Goal: Task Accomplishment & Management: Manage account settings

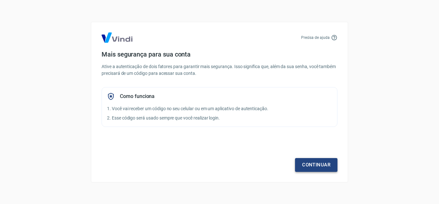
click at [316, 163] on link "Continuar" at bounding box center [316, 165] width 42 height 14
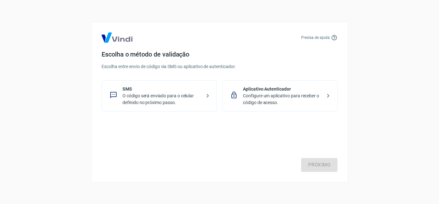
click at [173, 93] on p "O código será enviado para o celular definido no próximo passo." at bounding box center [162, 100] width 79 height 14
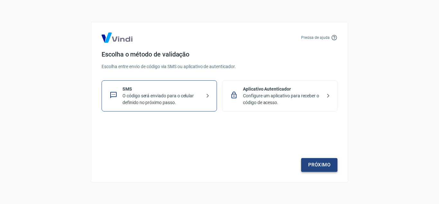
click at [320, 163] on link "Próximo" at bounding box center [319, 165] width 36 height 14
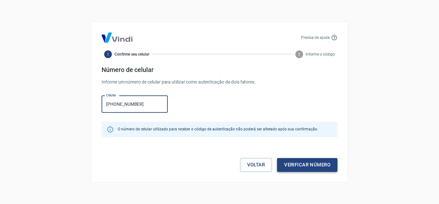
type input "[PHONE_NUMBER]"
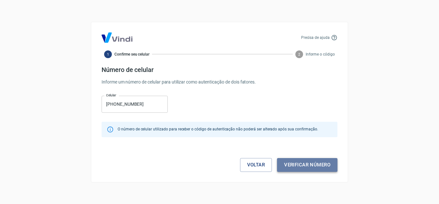
click at [305, 164] on button "Verificar número" at bounding box center [307, 165] width 60 height 14
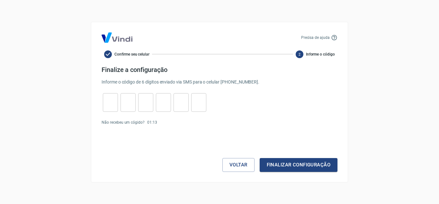
click at [111, 99] on input "tel" at bounding box center [110, 103] width 15 height 14
type input "5"
type input "3"
type input "4"
type input "3"
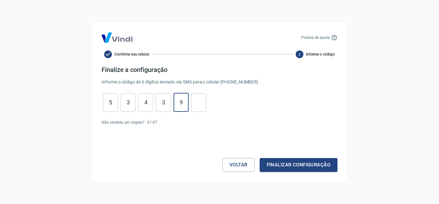
type input "9"
type input "0"
click at [295, 164] on button "Finalizar configuração" at bounding box center [299, 165] width 78 height 14
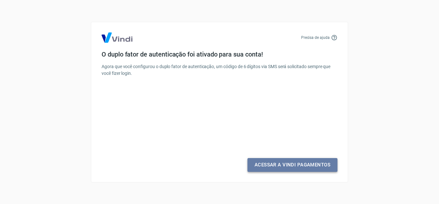
click at [291, 165] on link "Acessar a Vindi Pagamentos" at bounding box center [293, 165] width 90 height 14
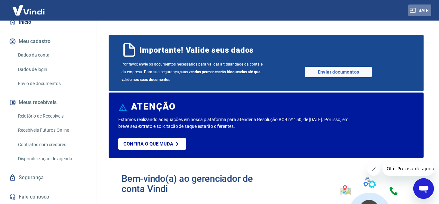
click at [423, 7] on button "Sair" at bounding box center [420, 11] width 23 height 12
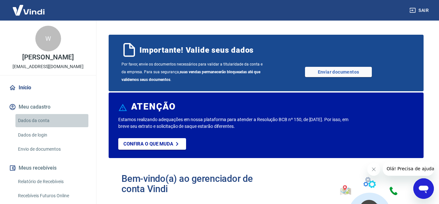
click at [31, 120] on link "Dados da conta" at bounding box center [51, 120] width 73 height 13
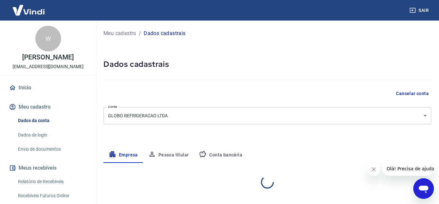
select select "MA"
select select "business"
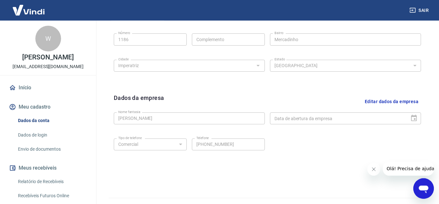
scroll to position [260, 0]
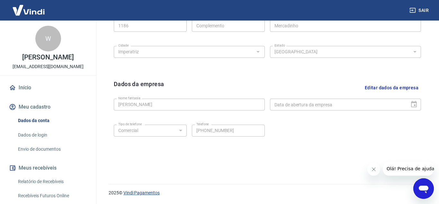
click at [140, 192] on link "Vindi Pagamentos" at bounding box center [142, 192] width 36 height 5
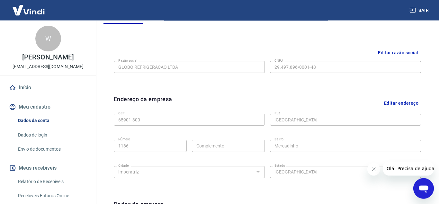
scroll to position [128, 0]
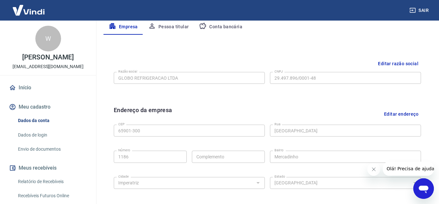
click at [221, 26] on button "Conta bancária" at bounding box center [221, 26] width 54 height 15
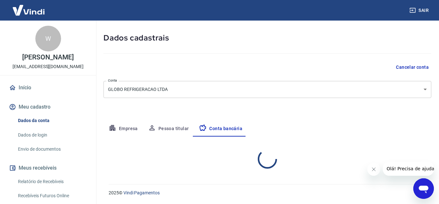
scroll to position [26, 0]
select select "1"
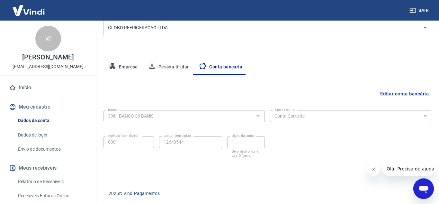
scroll to position [89, 0]
click at [169, 63] on button "Pessoa titular" at bounding box center [168, 66] width 51 height 15
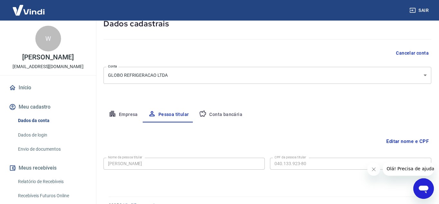
scroll to position [53, 0]
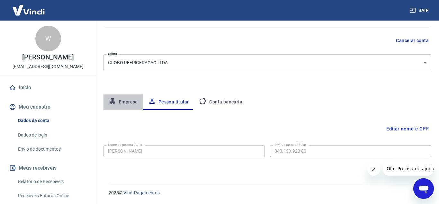
click at [126, 101] on button "Empresa" at bounding box center [124, 102] width 40 height 15
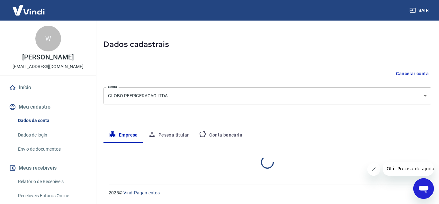
select select "MA"
select select "business"
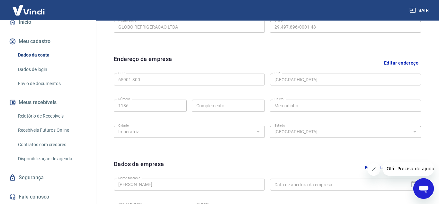
scroll to position [260, 0]
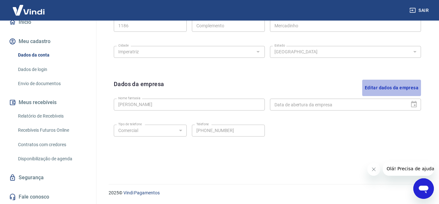
click at [393, 85] on button "Editar dados da empresa" at bounding box center [392, 88] width 59 height 16
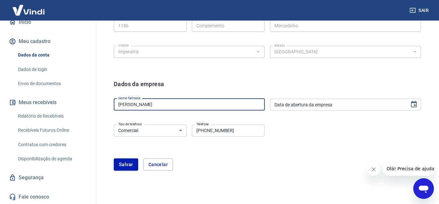
drag, startPoint x: 182, startPoint y: 107, endPoint x: 77, endPoint y: 119, distance: 106.5
drag, startPoint x: 181, startPoint y: 103, endPoint x: 84, endPoint y: 103, distance: 97.5
click at [114, 103] on input "[PERSON_NAME]" at bounding box center [189, 105] width 151 height 12
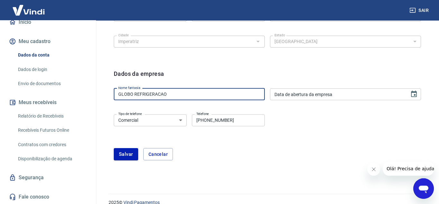
scroll to position [280, 0]
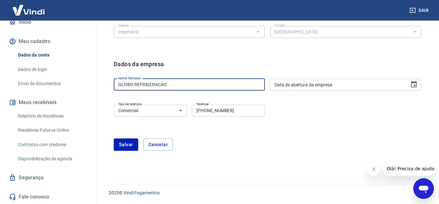
type input "GLOBO REFRIGERACAO"
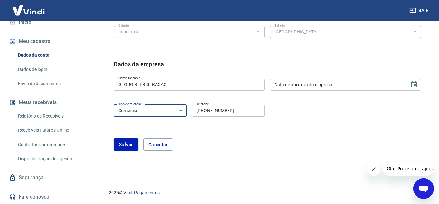
click option "Comercial" at bounding box center [0, 0] width 0 height 0
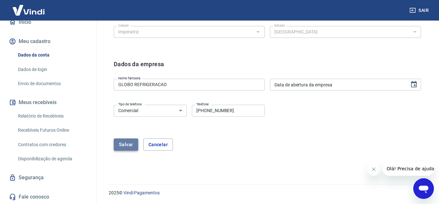
click at [128, 144] on button "Salvar" at bounding box center [126, 145] width 24 height 12
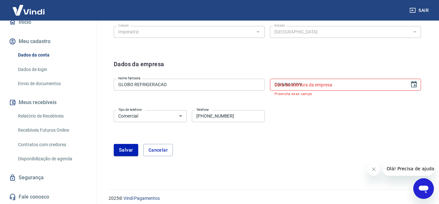
click at [338, 84] on input "DD/MM/YYYY" at bounding box center [337, 85] width 135 height 12
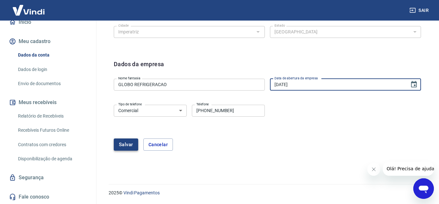
type input "[DATE]"
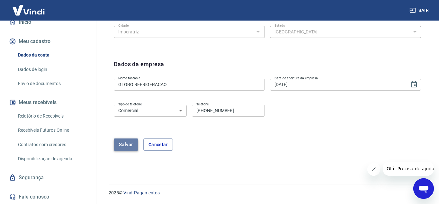
click at [125, 146] on button "Salvar" at bounding box center [126, 145] width 24 height 12
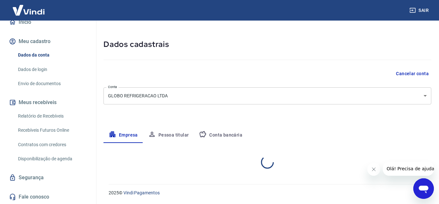
select select "MA"
select select "business"
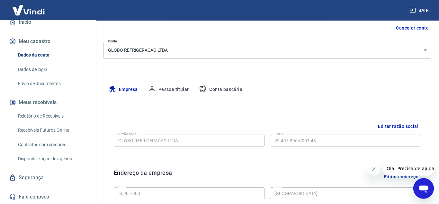
scroll to position [96, 0]
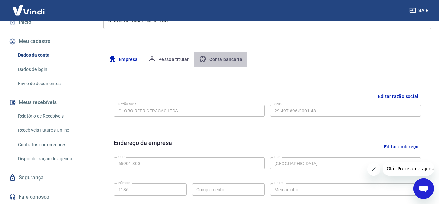
click at [223, 59] on button "Conta bancária" at bounding box center [221, 59] width 54 height 15
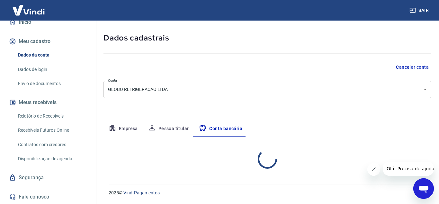
scroll to position [26, 0]
select select "1"
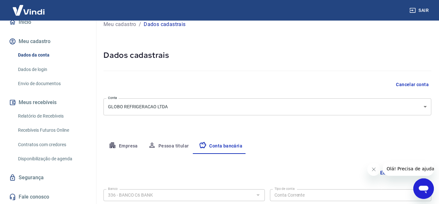
scroll to position [0, 0]
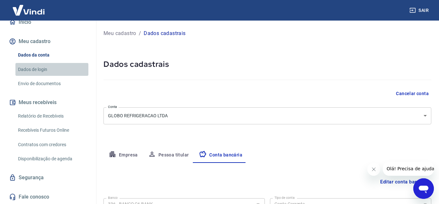
click at [34, 68] on link "Dados de login" at bounding box center [51, 69] width 73 height 13
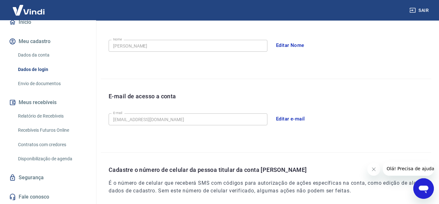
scroll to position [44, 0]
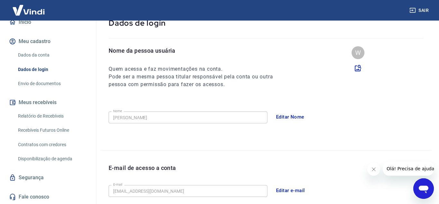
click at [41, 81] on link "Envio de documentos" at bounding box center [51, 83] width 73 height 13
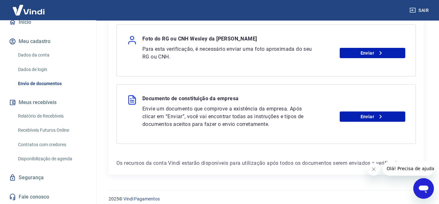
scroll to position [162, 0]
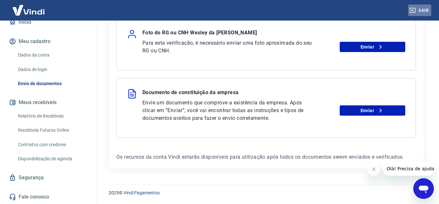
click at [423, 9] on button "Sair" at bounding box center [420, 11] width 23 height 12
